Goal: Task Accomplishment & Management: Complete application form

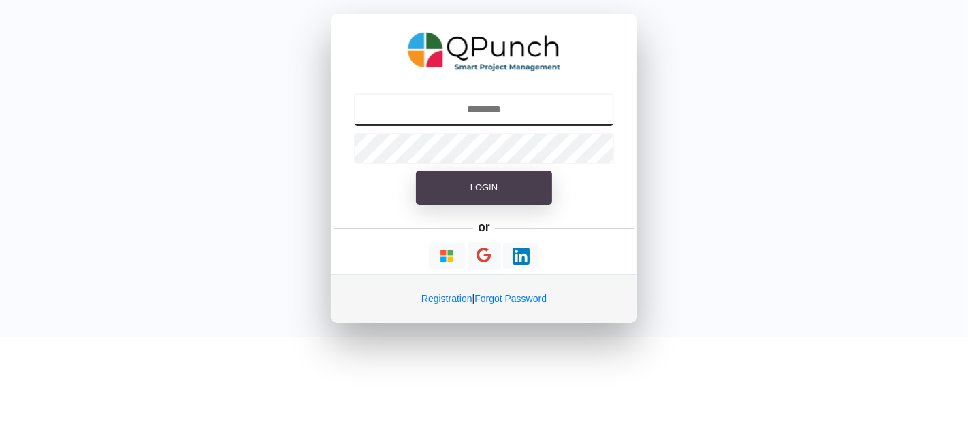
type input "**********"
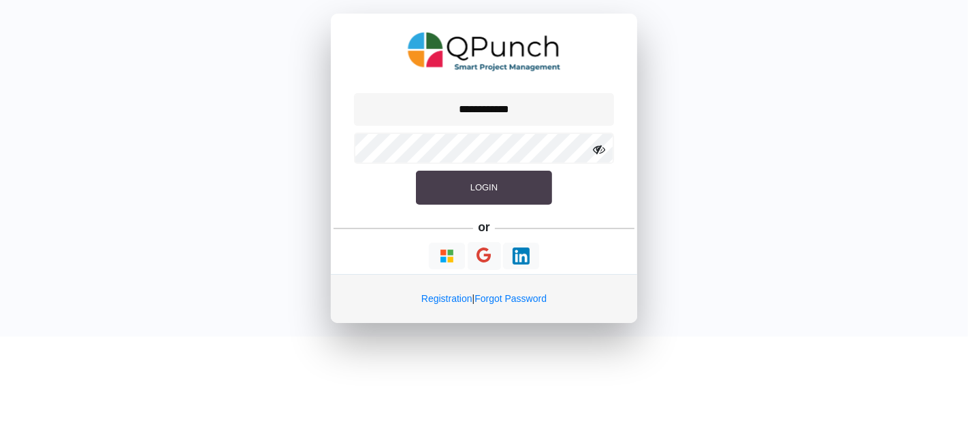
click at [507, 193] on button "Login" at bounding box center [484, 188] width 136 height 34
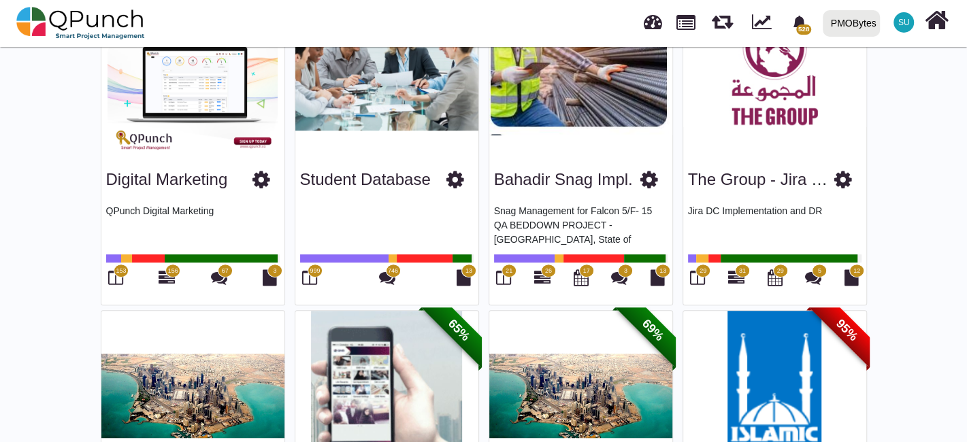
scroll to position [453, 0]
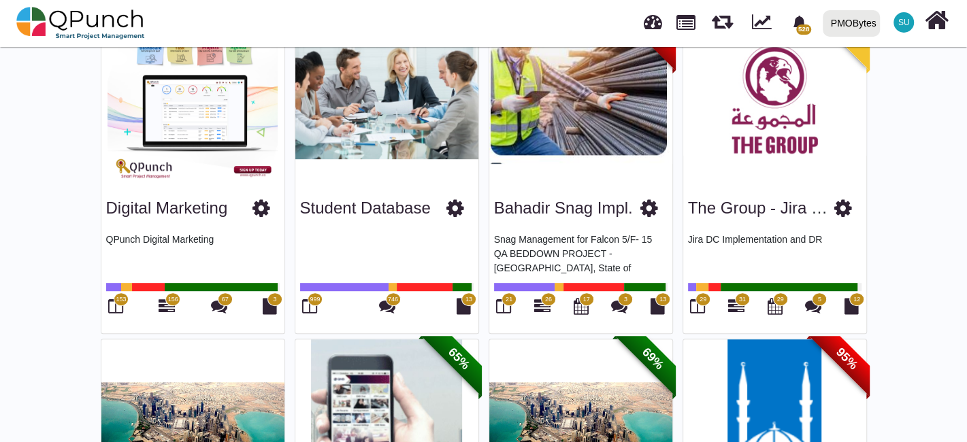
click at [314, 304] on span "999" at bounding box center [315, 300] width 15 height 14
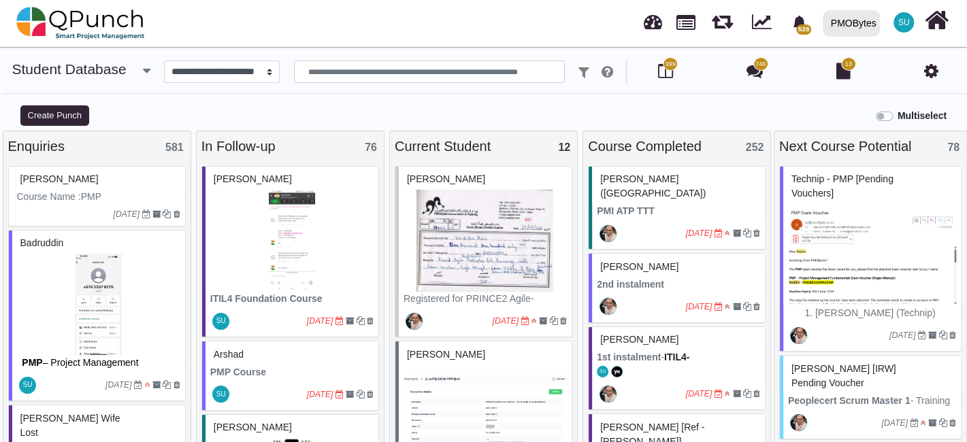
click at [430, 121] on div "Multiselect" at bounding box center [605, 114] width 726 height 22
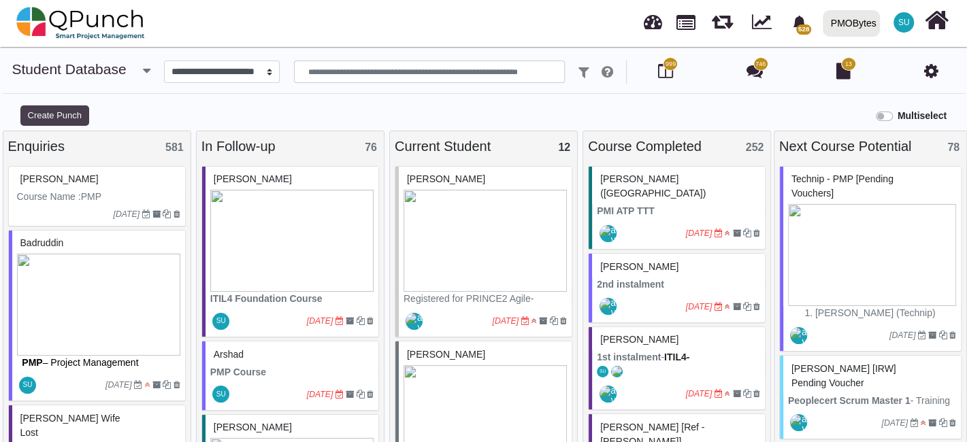
click at [74, 120] on button "Create Punch" at bounding box center [54, 116] width 69 height 20
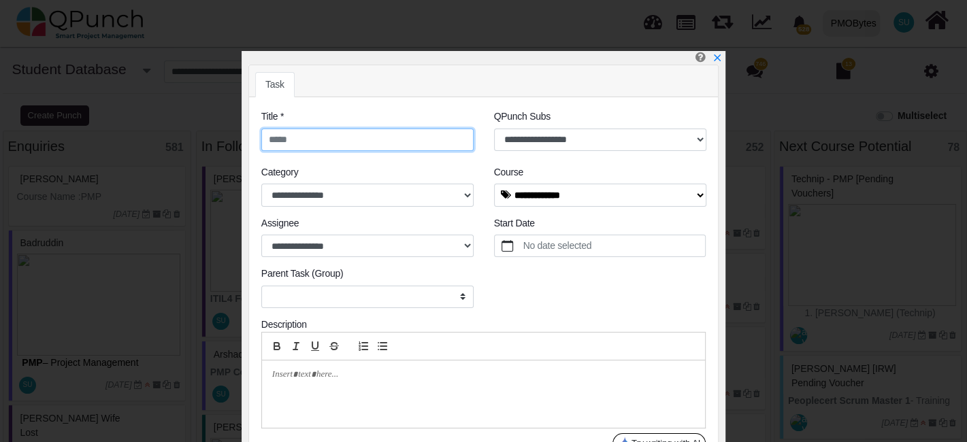
click at [349, 139] on input "text" at bounding box center [367, 140] width 212 height 23
click at [348, 138] on input "text" at bounding box center [367, 140] width 212 height 23
paste input "**********"
type input "**********"
click at [660, 427] on div at bounding box center [484, 381] width 466 height 99
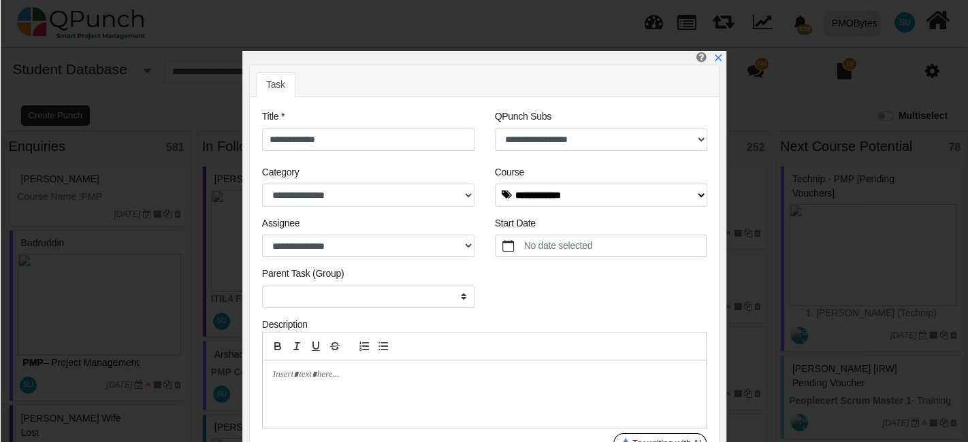
scroll to position [58, 0]
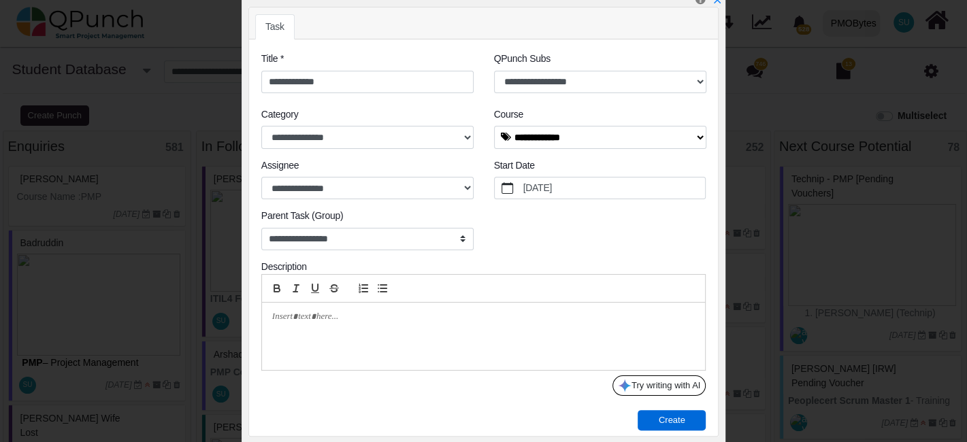
drag, startPoint x: 670, startPoint y: 416, endPoint x: 675, endPoint y: 441, distance: 25.8
click at [669, 419] on span "Create" at bounding box center [672, 420] width 27 height 10
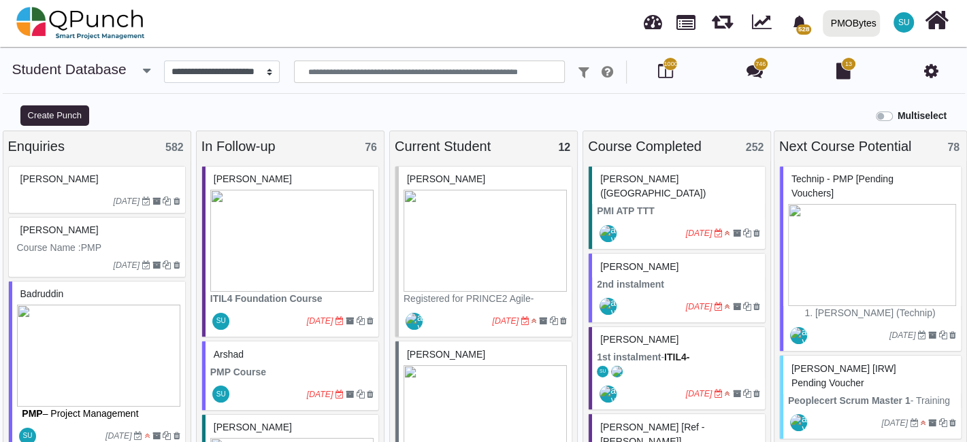
click at [128, 192] on div "[DATE]" at bounding box center [98, 202] width 173 height 22
click at [175, 263] on div "**********" at bounding box center [483, 259] width 967 height 396
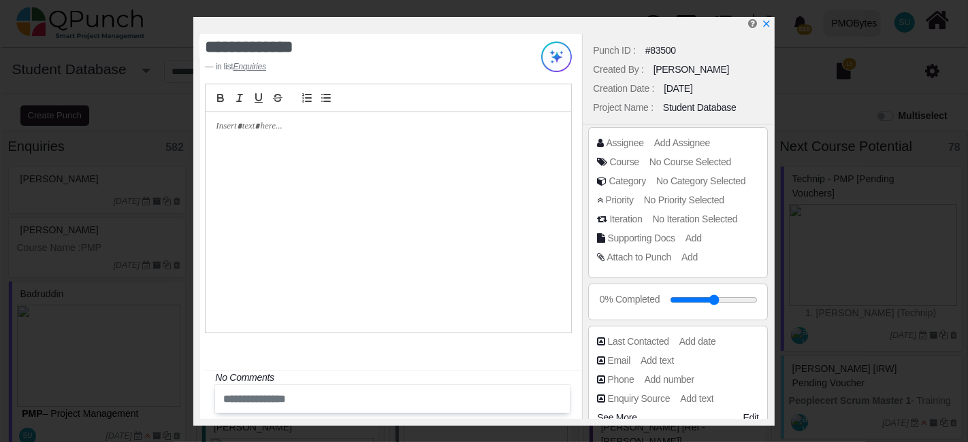
click at [415, 191] on div at bounding box center [389, 222] width 366 height 221
click at [679, 137] on span "Add Assignee" at bounding box center [684, 142] width 56 height 11
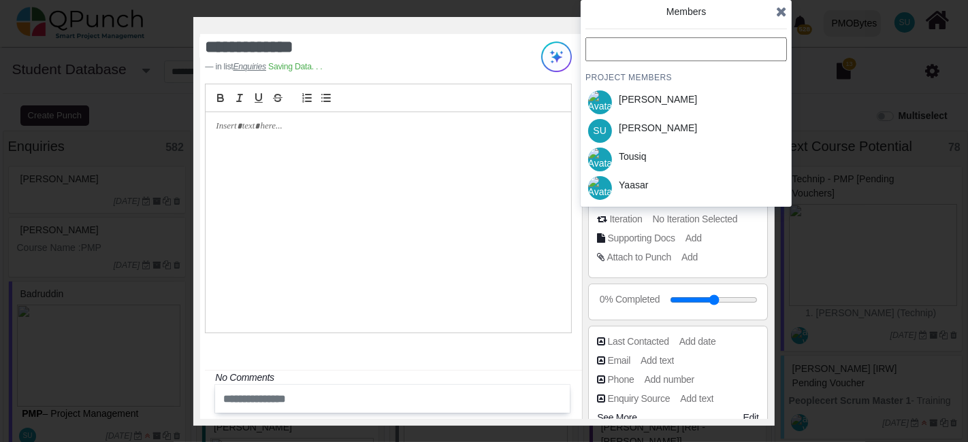
click at [659, 128] on div "[PERSON_NAME]" at bounding box center [658, 130] width 88 height 29
click at [783, 12] on icon at bounding box center [781, 12] width 11 height 14
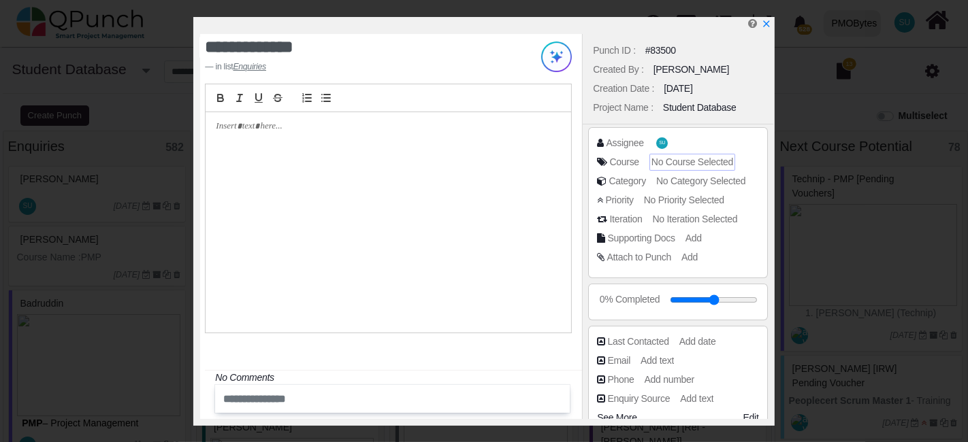
click at [684, 161] on span "No Course Selected" at bounding box center [692, 162] width 82 height 11
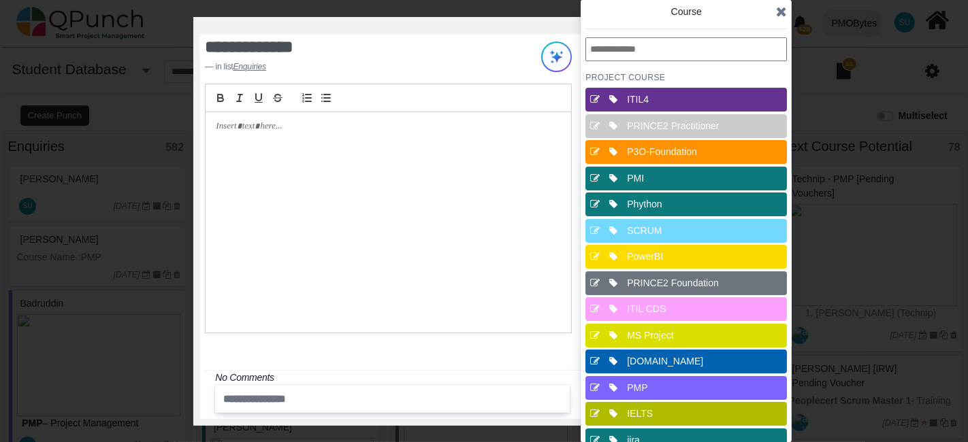
click at [659, 176] on div "PMI" at bounding box center [690, 179] width 127 height 14
click at [777, 14] on icon at bounding box center [781, 12] width 11 height 14
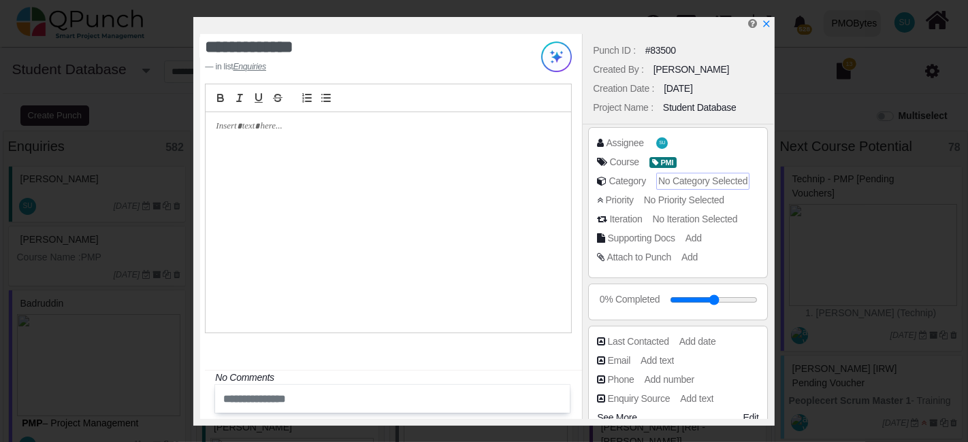
click at [676, 176] on span "No Category Selected" at bounding box center [702, 181] width 89 height 11
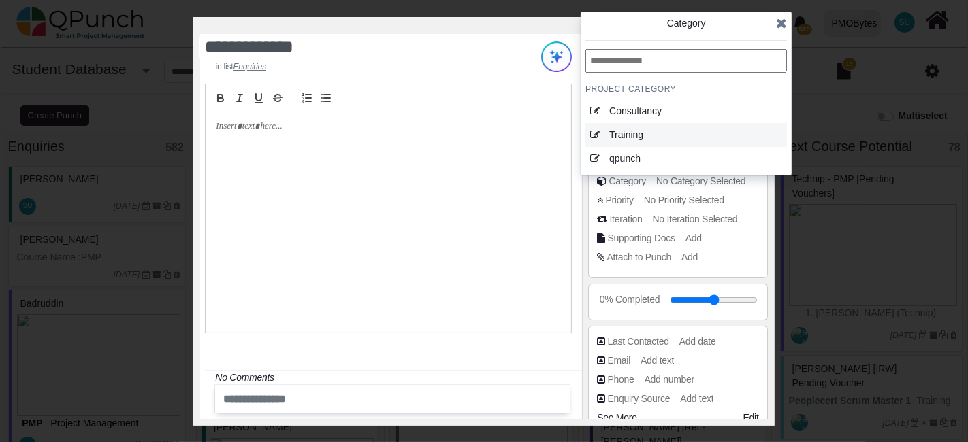
click at [651, 135] on div "Training" at bounding box center [672, 135] width 127 height 14
click at [778, 21] on icon at bounding box center [781, 23] width 11 height 14
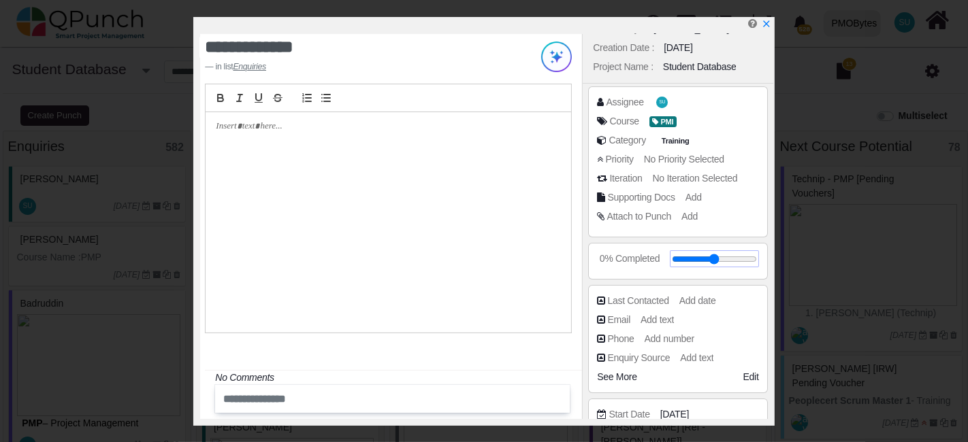
scroll to position [76, 0]
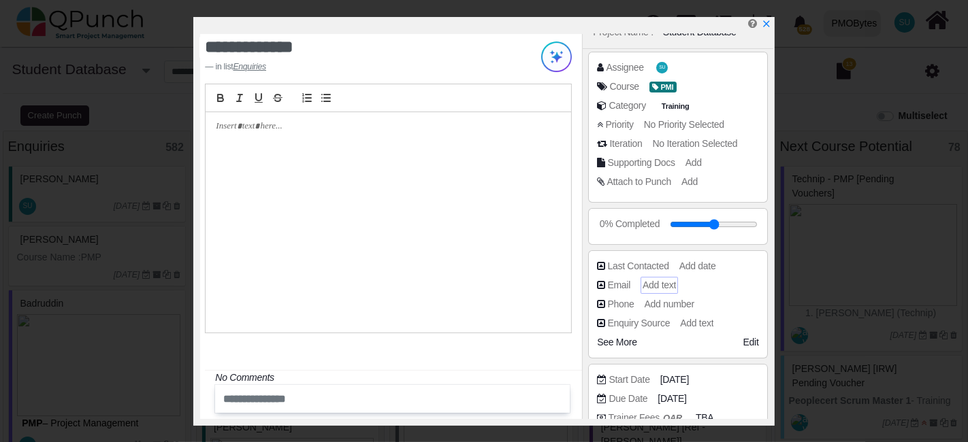
click at [660, 280] on span "Add text" at bounding box center [659, 285] width 33 height 11
click at [695, 258] on div "Add date" at bounding box center [699, 266] width 41 height 17
click at [665, 285] on span "Add text" at bounding box center [659, 285] width 33 height 11
click at [683, 280] on input "text" at bounding box center [700, 286] width 112 height 14
click at [412, 212] on div at bounding box center [389, 222] width 366 height 221
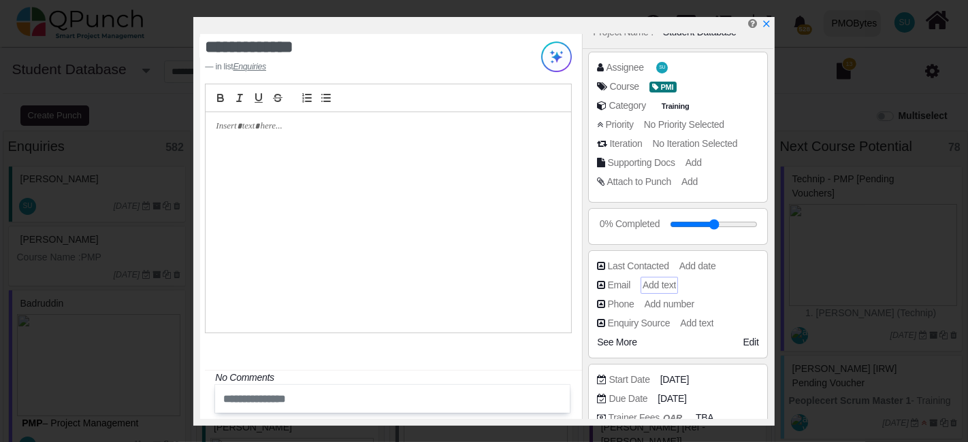
click at [281, 132] on p at bounding box center [385, 126] width 338 height 12
click at [659, 276] on div "Last Contacted Add date" at bounding box center [677, 268] width 161 height 19
click at [371, 249] on div at bounding box center [389, 222] width 366 height 221
click at [647, 280] on span "Add text" at bounding box center [659, 285] width 33 height 11
click at [649, 287] on input "text" at bounding box center [700, 286] width 112 height 14
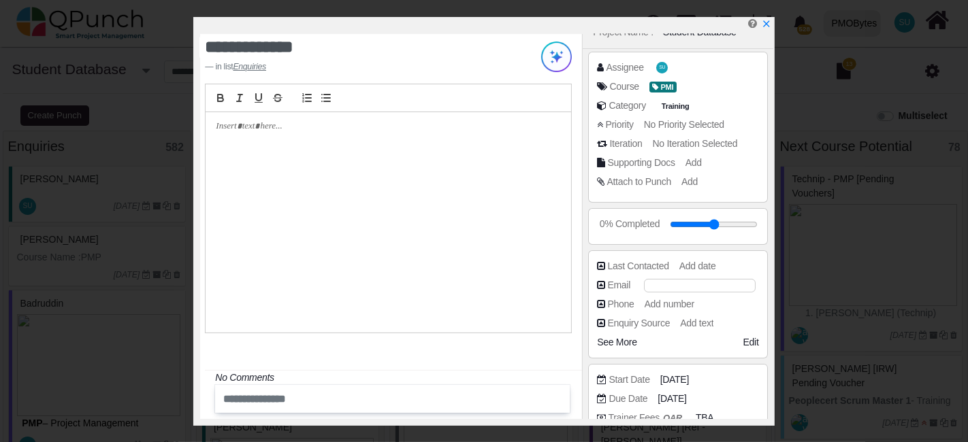
click at [630, 285] on div "Email" at bounding box center [681, 285] width 168 height 14
click at [651, 283] on span "Add text" at bounding box center [659, 285] width 33 height 11
paste input "**********"
type input "**********"
click at [626, 269] on div "Last Contacted" at bounding box center [637, 266] width 61 height 14
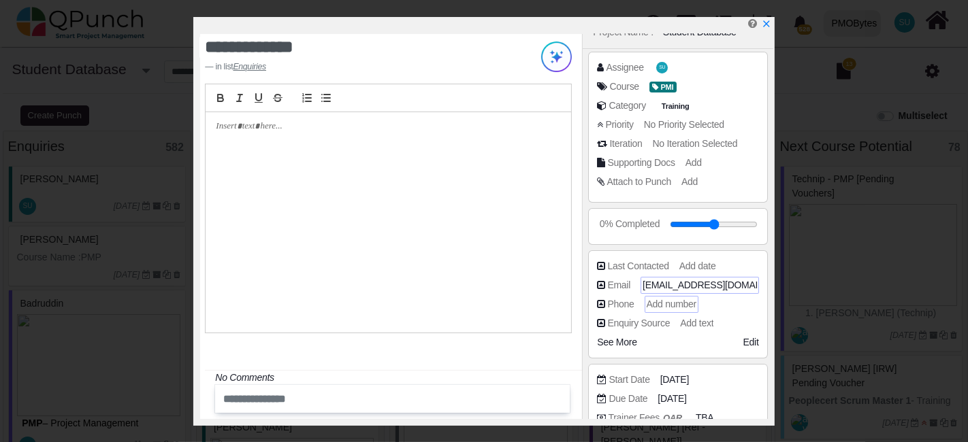
click at [653, 304] on span "Add number" at bounding box center [672, 304] width 50 height 11
paste input "**********"
type input "**********"
click at [538, 261] on div at bounding box center [389, 222] width 366 height 221
click at [704, 261] on span "Add date" at bounding box center [699, 266] width 37 height 11
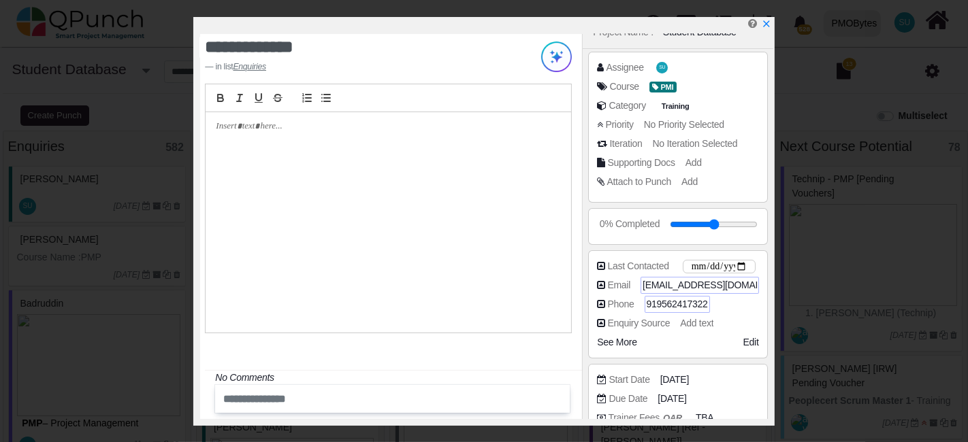
click at [741, 265] on input "date" at bounding box center [719, 267] width 73 height 14
type input "**********"
click at [338, 233] on div at bounding box center [389, 222] width 366 height 221
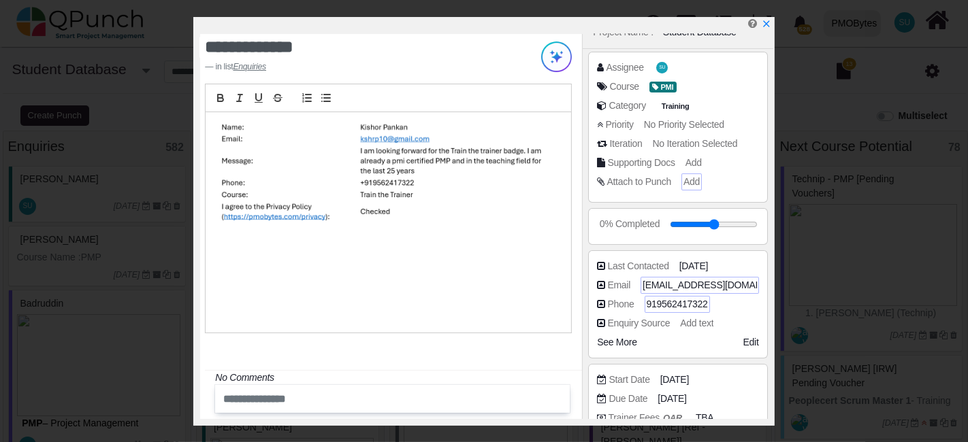
click at [698, 180] on div "Attach to Punch Add" at bounding box center [681, 182] width 168 height 14
click at [692, 180] on span "Add" at bounding box center [691, 181] width 16 height 11
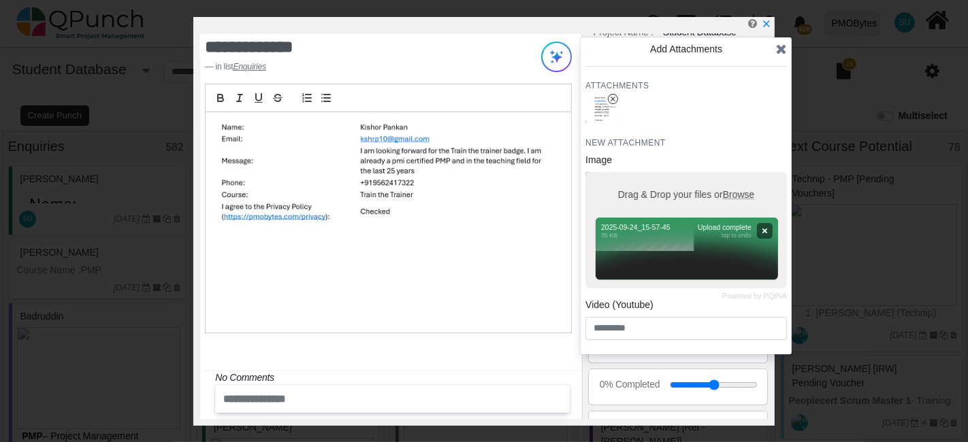
click at [355, 250] on div at bounding box center [389, 222] width 366 height 221
click at [557, 204] on div at bounding box center [389, 222] width 366 height 221
click at [231, 241] on div at bounding box center [389, 222] width 366 height 221
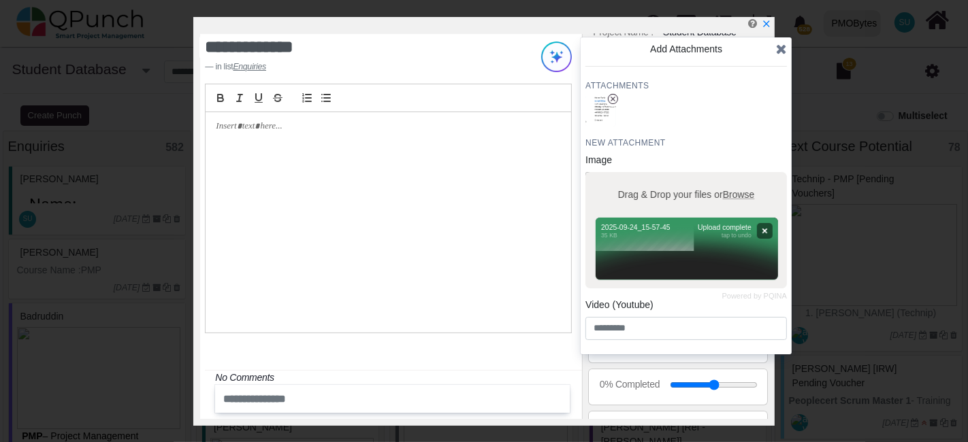
click at [469, 244] on div at bounding box center [389, 222] width 366 height 221
click at [568, 205] on div at bounding box center [389, 222] width 366 height 221
click at [783, 47] on icon at bounding box center [781, 49] width 11 height 14
click at [268, 315] on div at bounding box center [389, 222] width 366 height 221
click at [284, 349] on div "**********" at bounding box center [391, 226] width 382 height 385
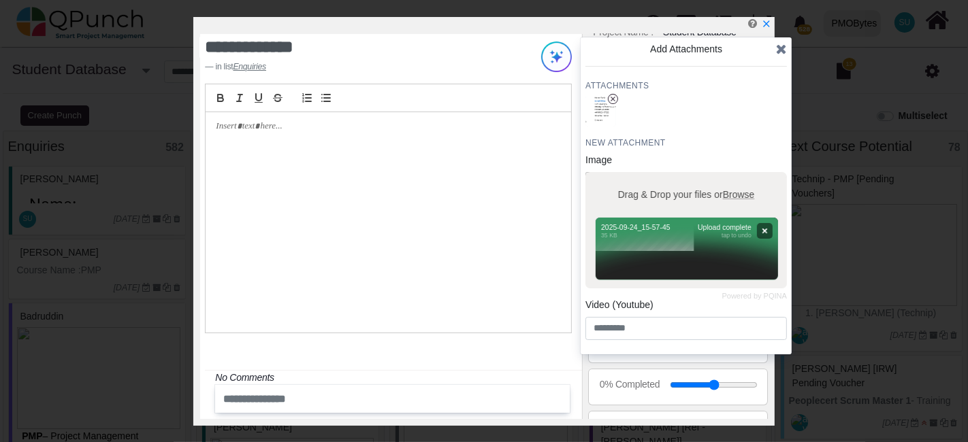
click at [409, 164] on div at bounding box center [389, 222] width 366 height 221
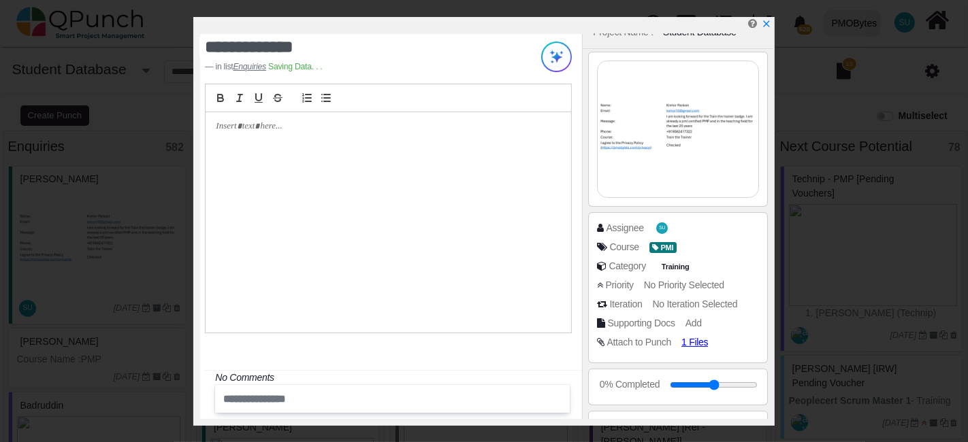
click at [321, 150] on div at bounding box center [389, 222] width 366 height 221
click at [297, 121] on p "**********" at bounding box center [385, 126] width 338 height 12
drag, startPoint x: 297, startPoint y: 121, endPoint x: 135, endPoint y: 106, distance: 162.0
click at [134, 112] on div "**********" at bounding box center [484, 221] width 968 height 442
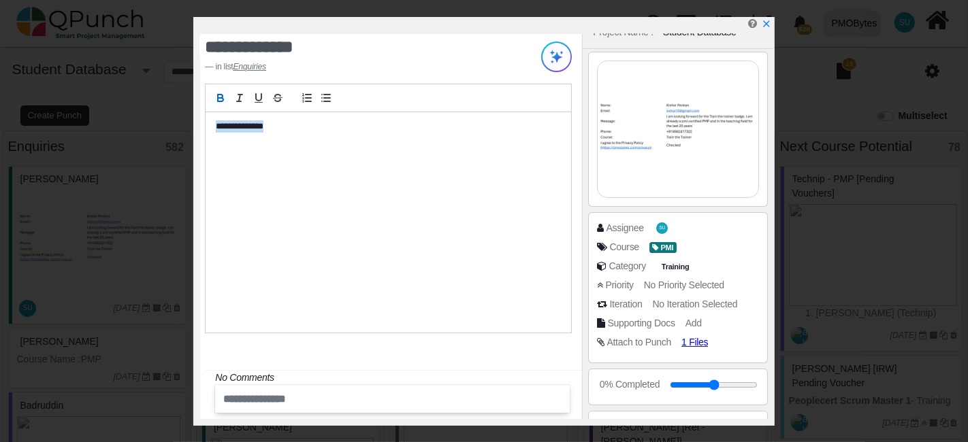
click at [216, 94] on icon "button" at bounding box center [220, 98] width 12 height 12
click at [766, 22] on icon "x" at bounding box center [767, 24] width 10 height 10
type input "**"
